Goal: Check status: Check status

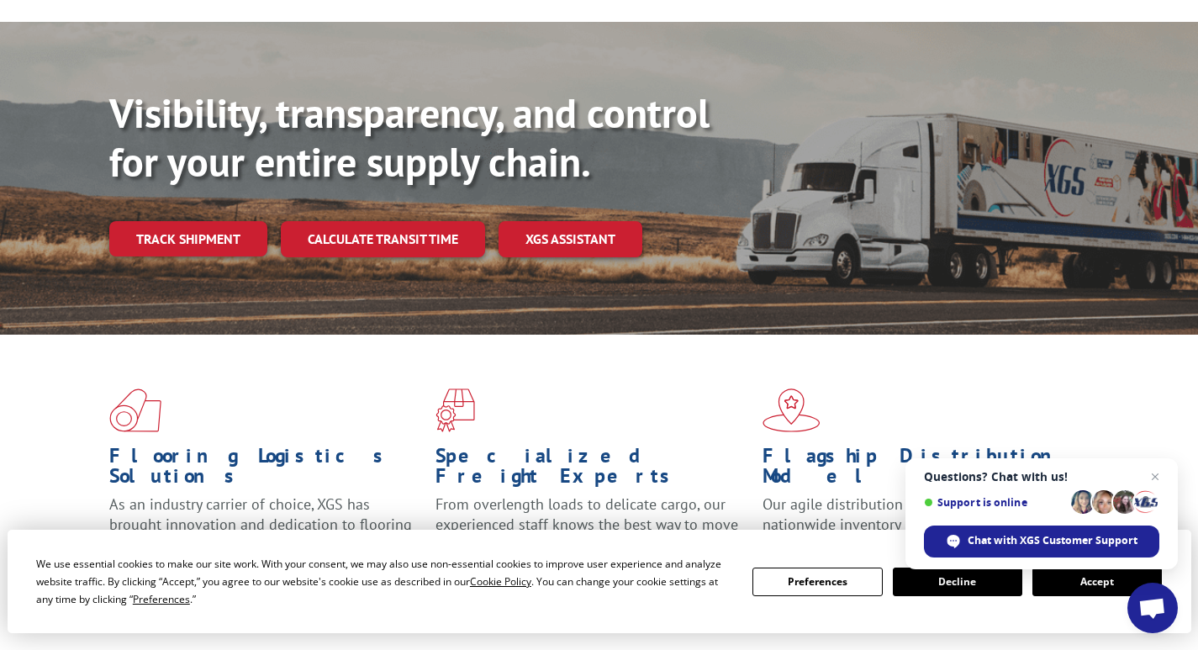
scroll to position [168, 0]
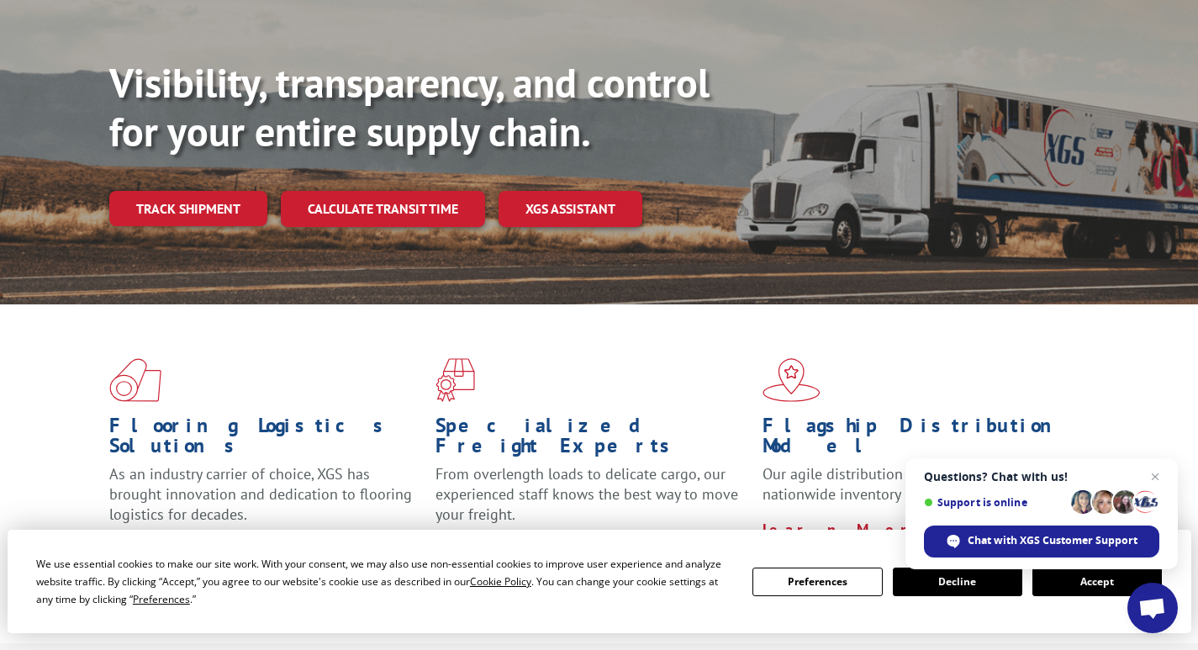
click at [1094, 588] on button "Accept" at bounding box center [1098, 582] width 130 height 29
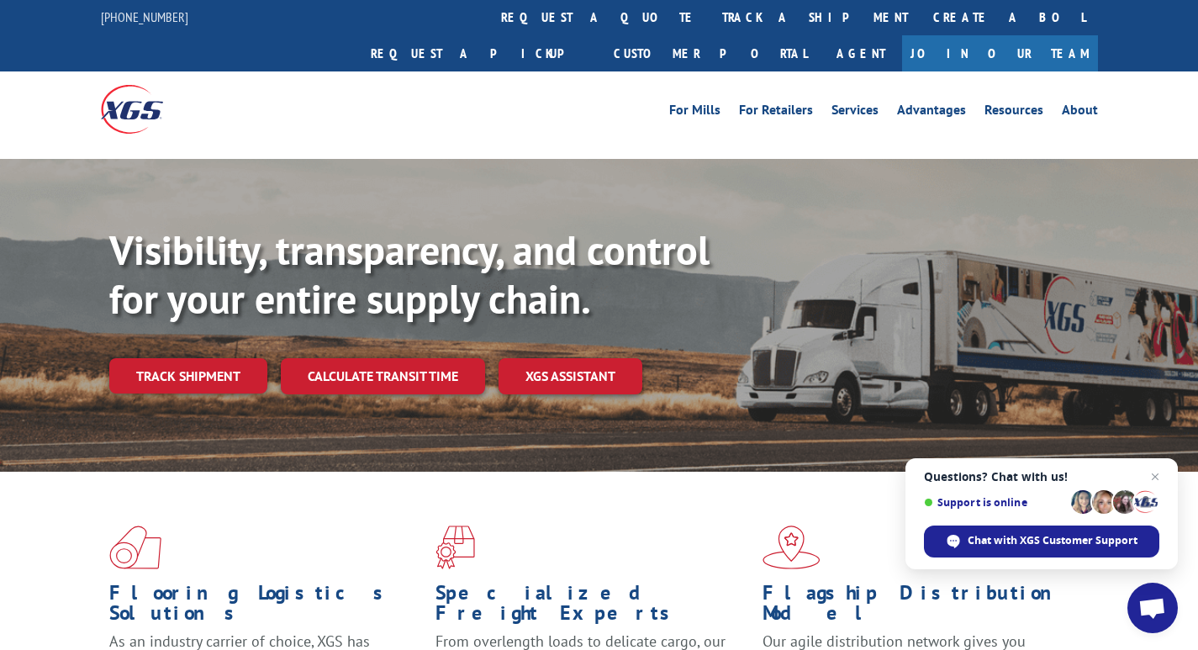
scroll to position [0, 0]
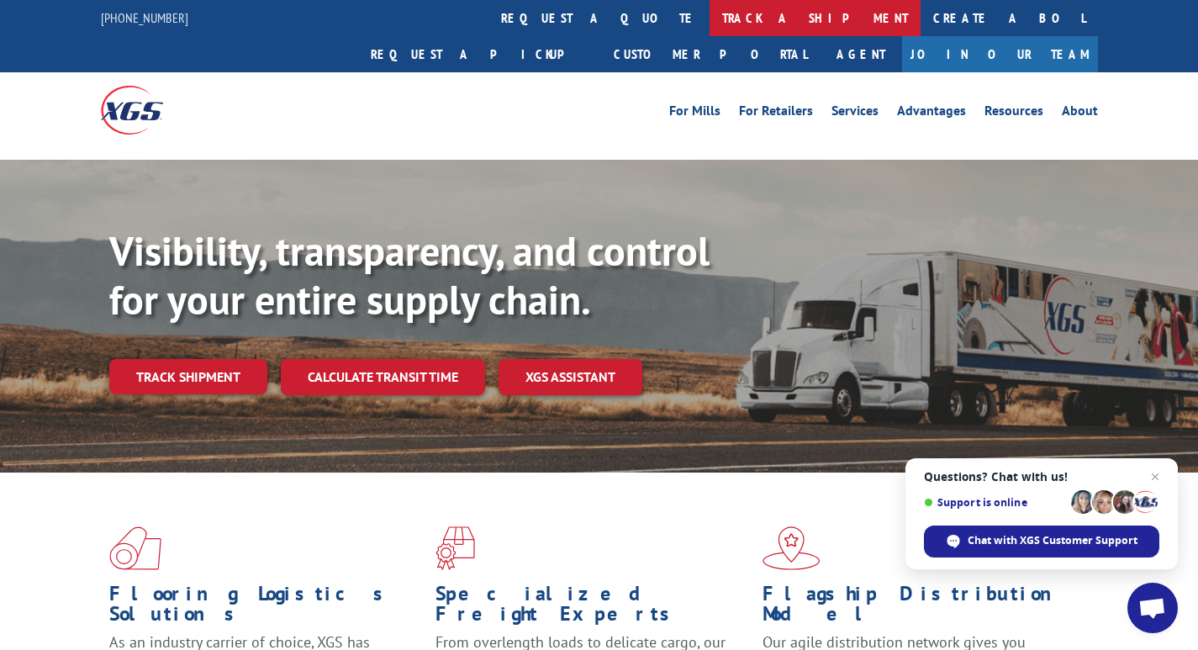
click at [710, 8] on link "track a shipment" at bounding box center [815, 18] width 211 height 36
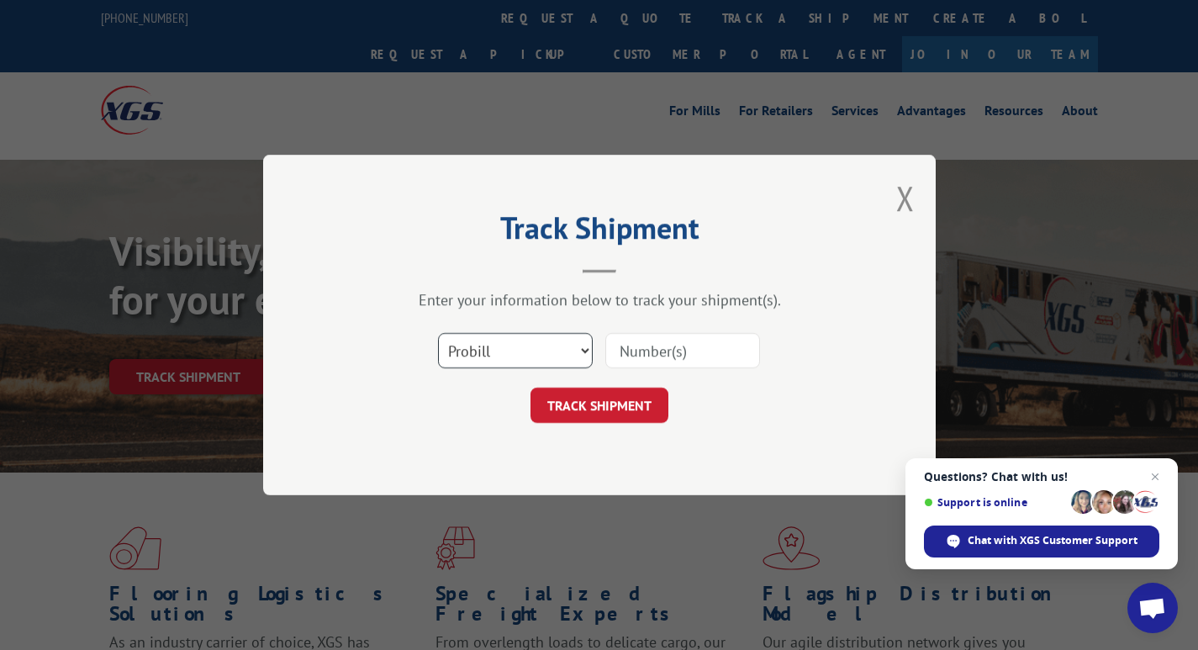
click at [494, 354] on select "Select category... Probill BOL PO" at bounding box center [515, 350] width 155 height 35
click at [674, 357] on input at bounding box center [682, 350] width 155 height 35
paste input "17702288"
type input "17702288"
click at [618, 405] on button "TRACK SHIPMENT" at bounding box center [600, 405] width 138 height 35
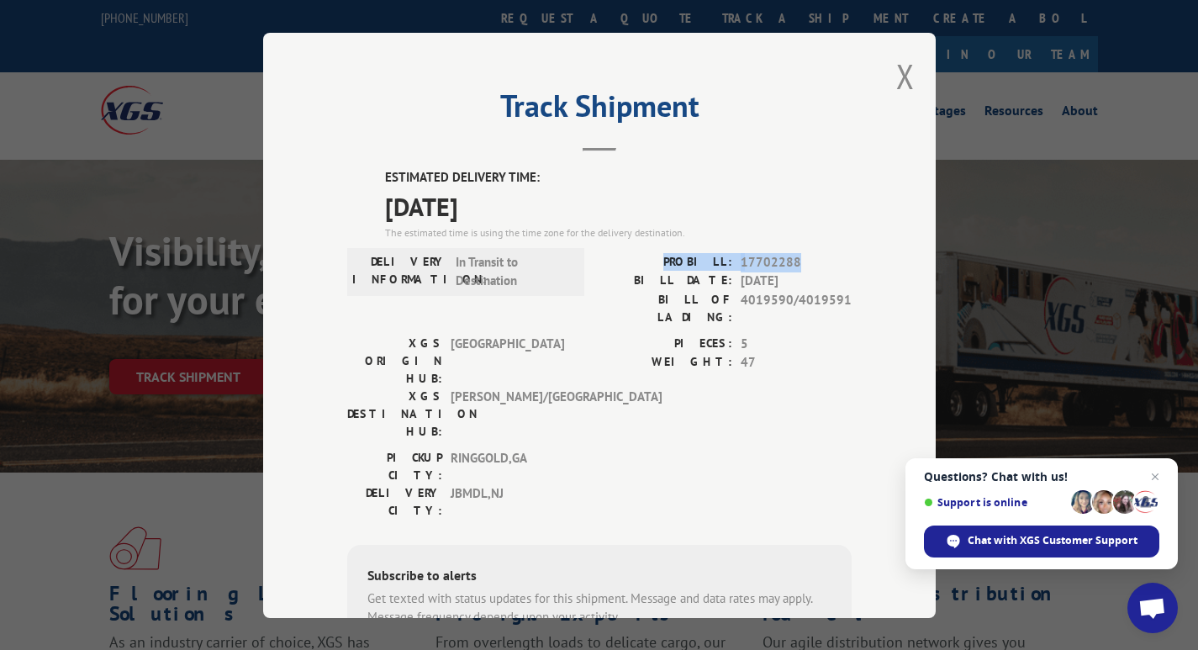
drag, startPoint x: 679, startPoint y: 259, endPoint x: 791, endPoint y: 264, distance: 112.8
click at [791, 264] on div "PROBILL: 17702288" at bounding box center [726, 261] width 252 height 19
copy div "PROBILL: 17702288"
